Goal: Find specific page/section: Find specific page/section

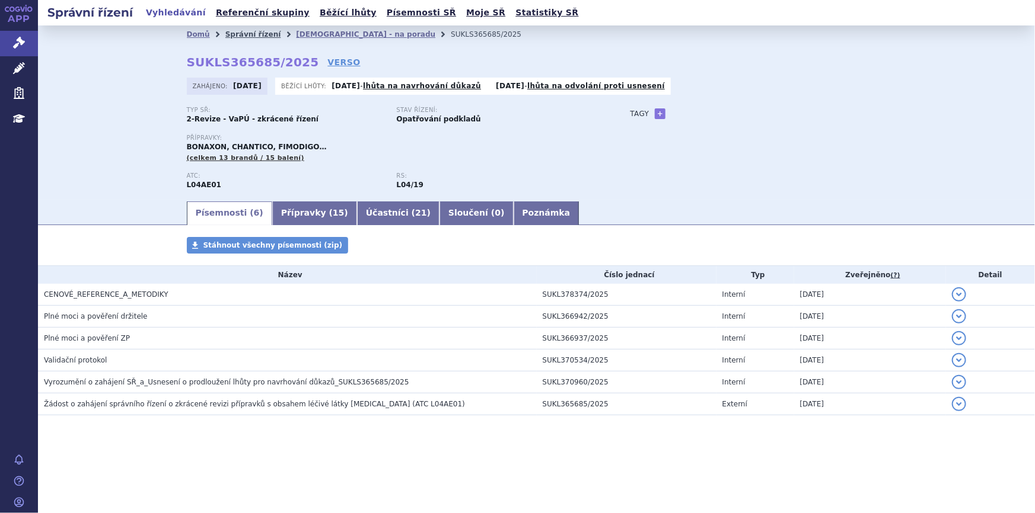
click at [228, 36] on link "Správní řízení" at bounding box center [253, 34] width 56 height 8
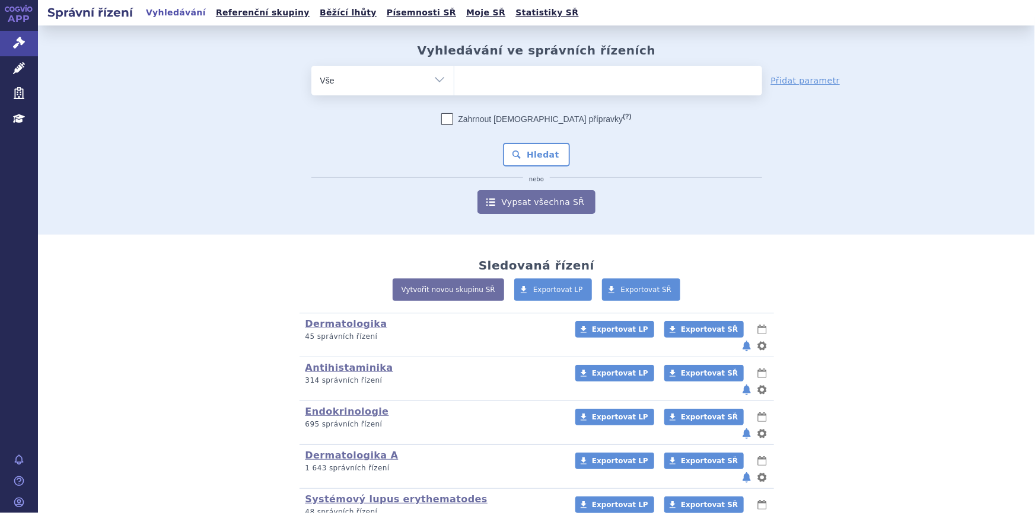
type input "SUKLS273924/2024"
select select "SUKLS273924/2024"
click at [522, 159] on button "Hledat" at bounding box center [536, 155] width 67 height 24
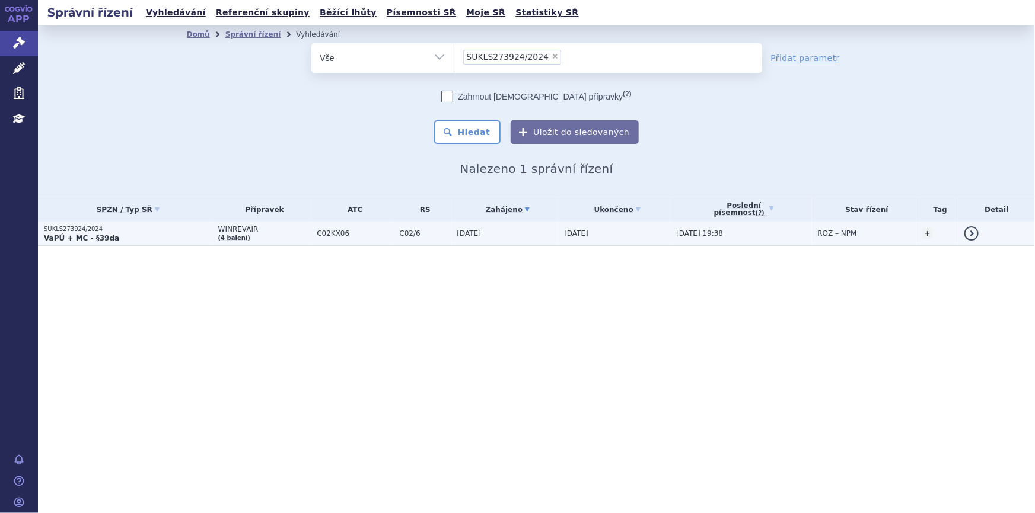
click at [428, 241] on td "C02/6" at bounding box center [422, 234] width 58 height 24
